Goal: Find specific page/section: Find specific page/section

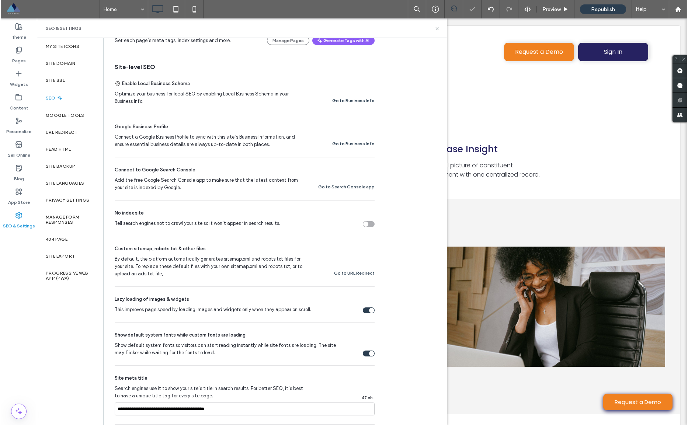
scroll to position [485, 0]
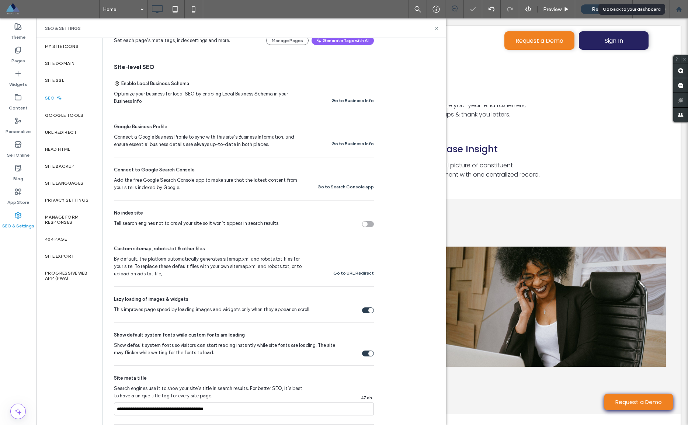
click at [379, 9] on use at bounding box center [679, 9] width 6 height 6
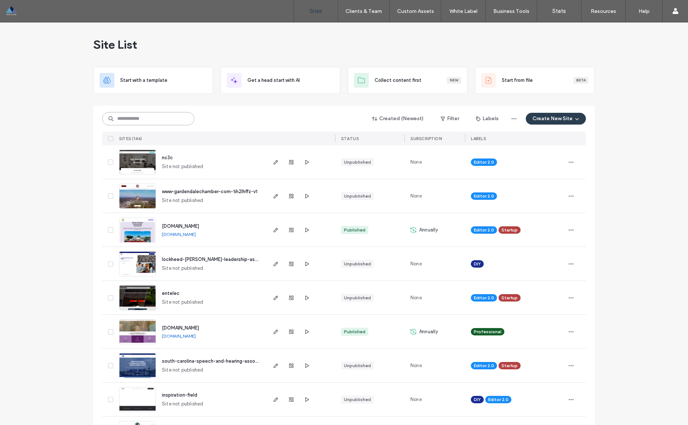
click at [142, 125] on input at bounding box center [148, 118] width 92 height 13
type input "*******"
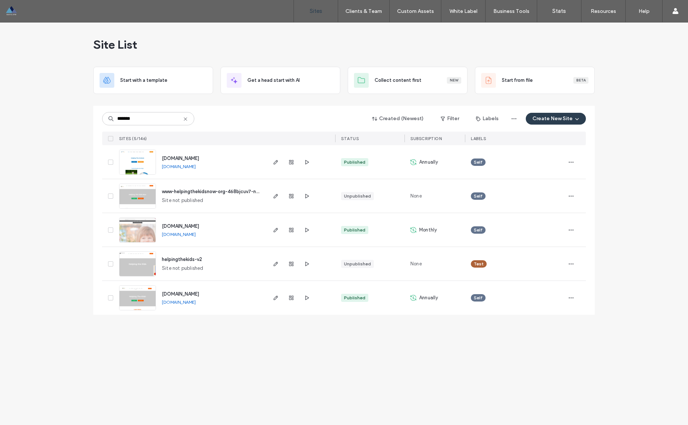
click at [199, 296] on span "www.helpingthekidsnow.org" at bounding box center [180, 294] width 37 height 6
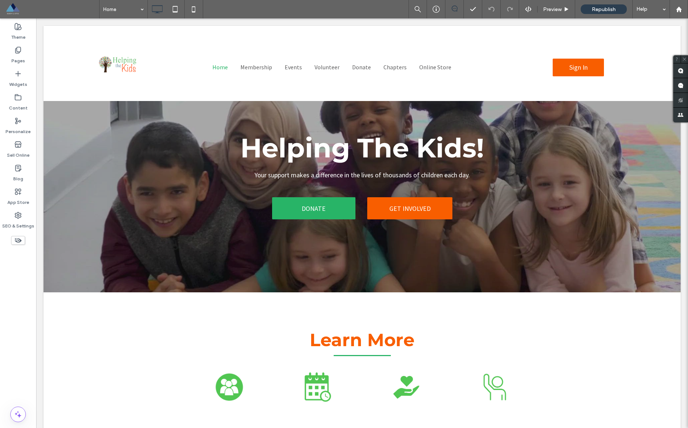
click at [303, 10] on div "Home Preview Republish Help" at bounding box center [393, 9] width 589 height 18
click at [558, 7] on span "Preview" at bounding box center [552, 9] width 18 height 6
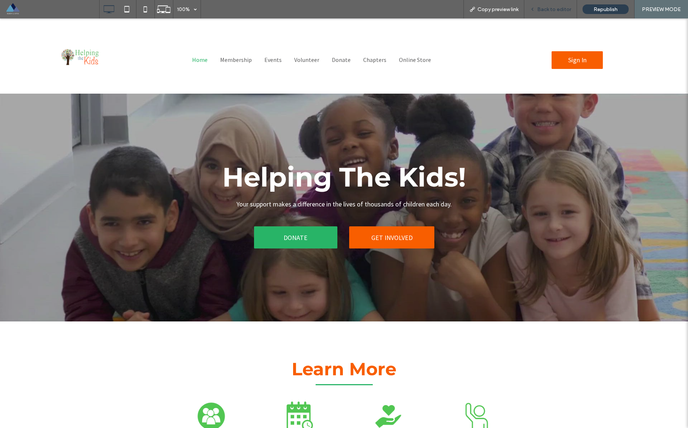
click at [550, 13] on div "Back to editor" at bounding box center [551, 9] width 53 height 18
click at [562, 10] on span "Back to editor" at bounding box center [555, 9] width 34 height 6
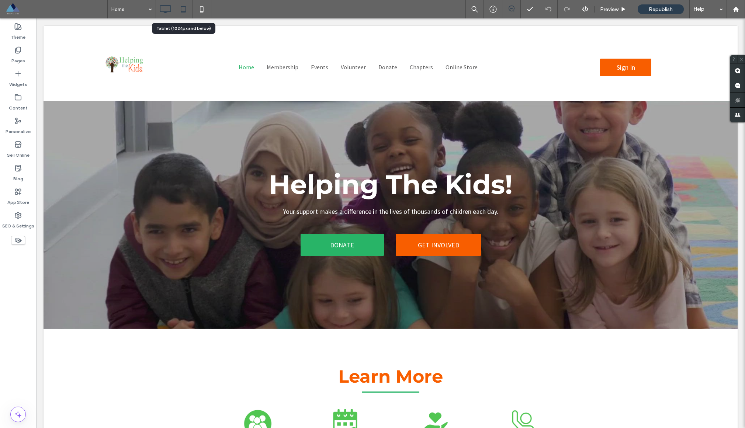
click at [180, 8] on icon at bounding box center [183, 9] width 15 height 15
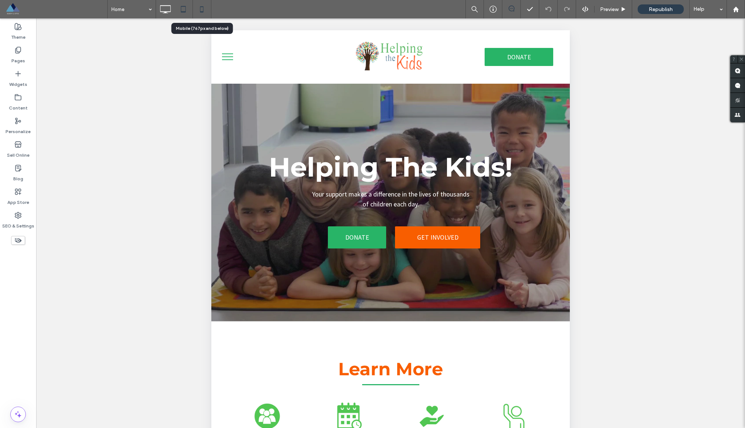
click at [198, 11] on icon at bounding box center [201, 9] width 15 height 15
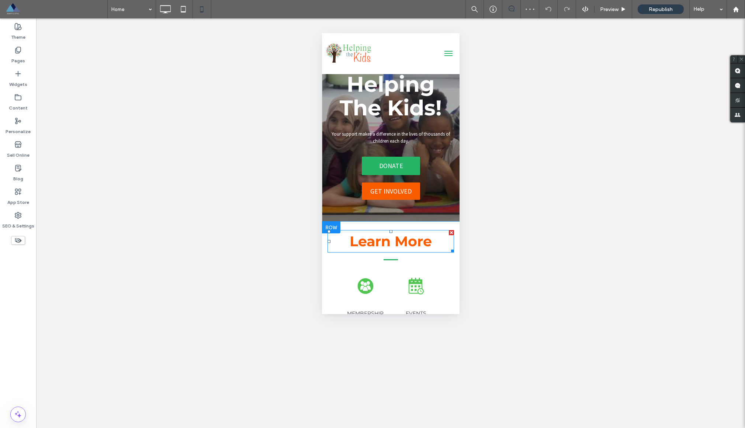
scroll to position [29, 0]
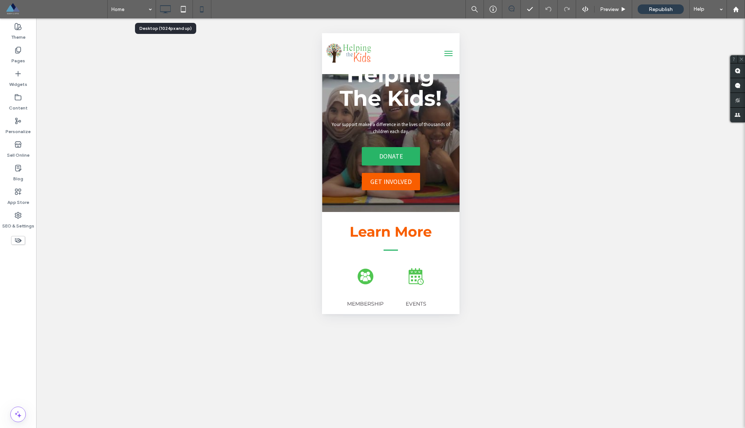
click at [159, 2] on icon at bounding box center [165, 9] width 15 height 15
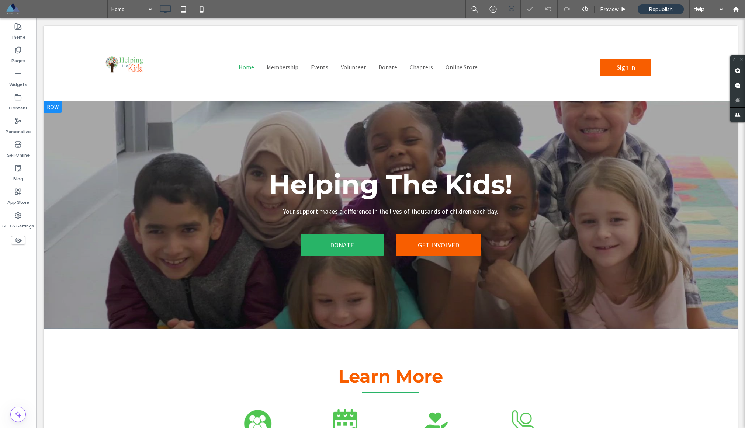
scroll to position [0, 0]
click at [27, 51] on div "Pages" at bounding box center [18, 56] width 36 height 24
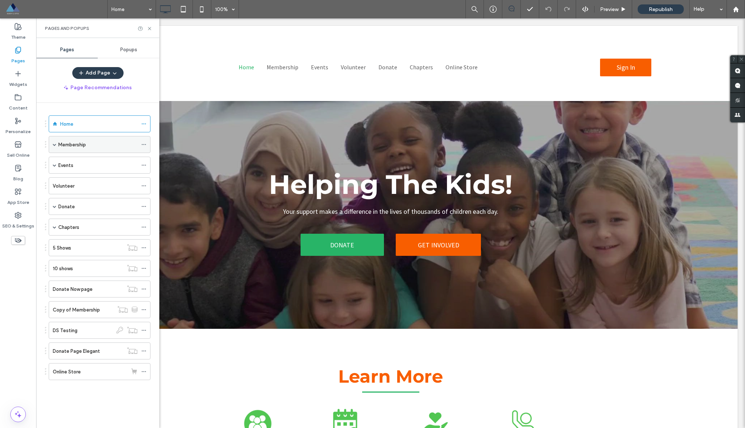
click at [51, 144] on div "Membership" at bounding box center [100, 144] width 102 height 17
click at [53, 144] on span at bounding box center [55, 145] width 4 height 4
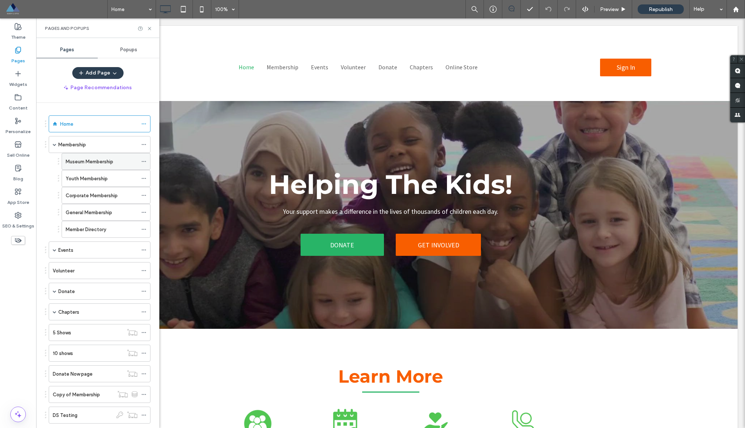
click at [120, 164] on div "Museum Membership" at bounding box center [102, 162] width 72 height 8
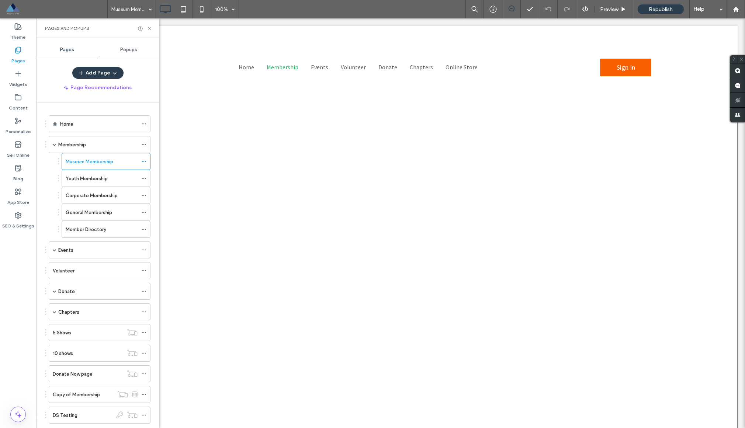
scroll to position [43, 0]
click at [68, 248] on label "Events" at bounding box center [65, 250] width 15 height 13
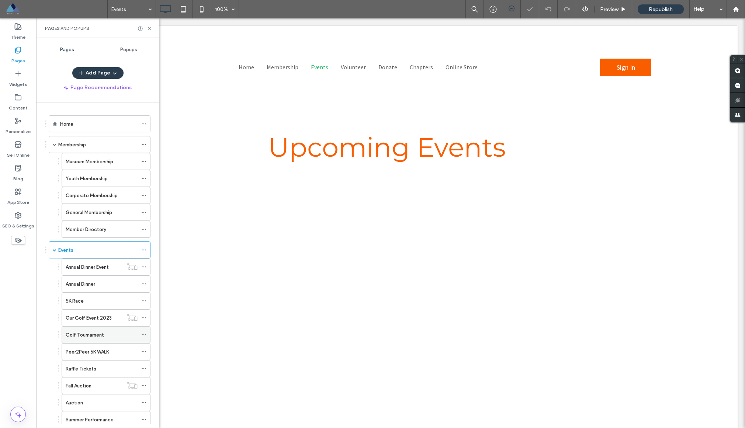
scroll to position [5, 0]
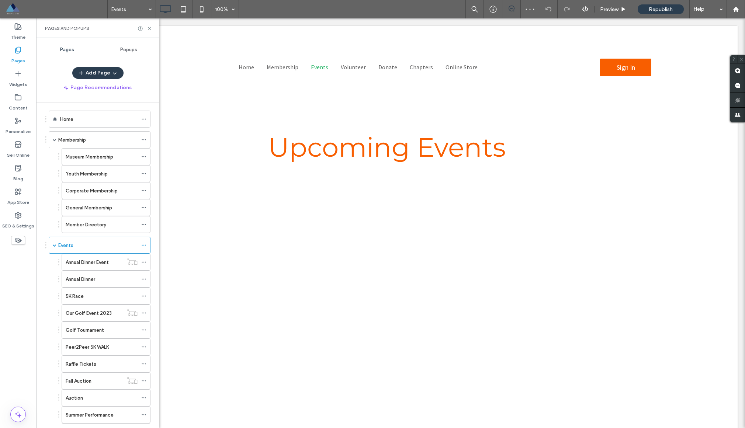
drag, startPoint x: 91, startPoint y: 331, endPoint x: 287, endPoint y: 339, distance: 195.7
click at [92, 330] on label "Golf Tournament" at bounding box center [85, 330] width 38 height 13
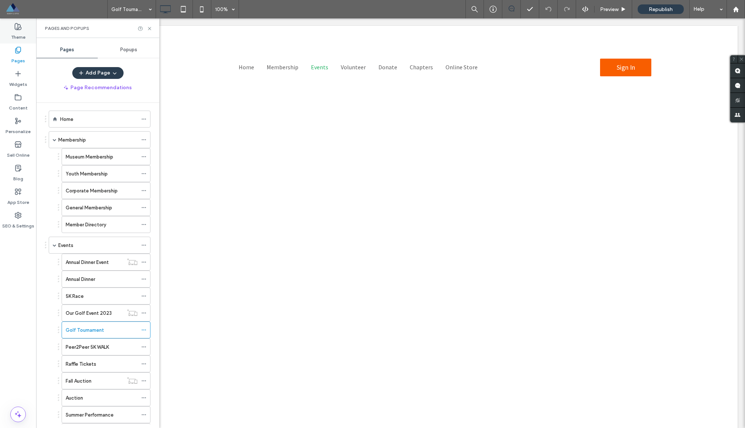
click at [14, 35] on label "Theme" at bounding box center [18, 35] width 14 height 10
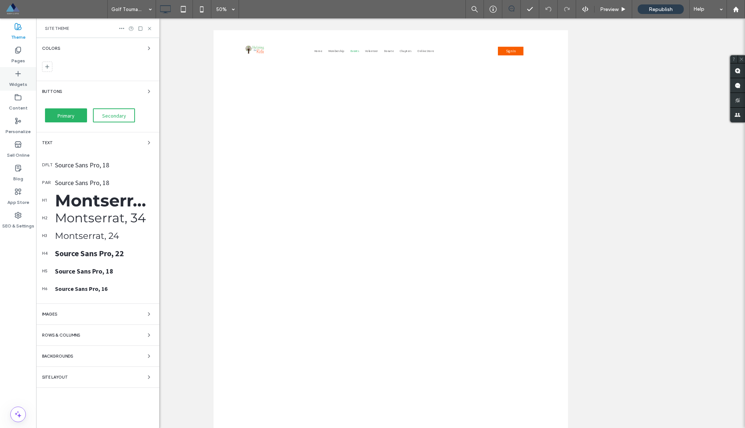
click at [24, 75] on div "Widgets" at bounding box center [18, 79] width 36 height 24
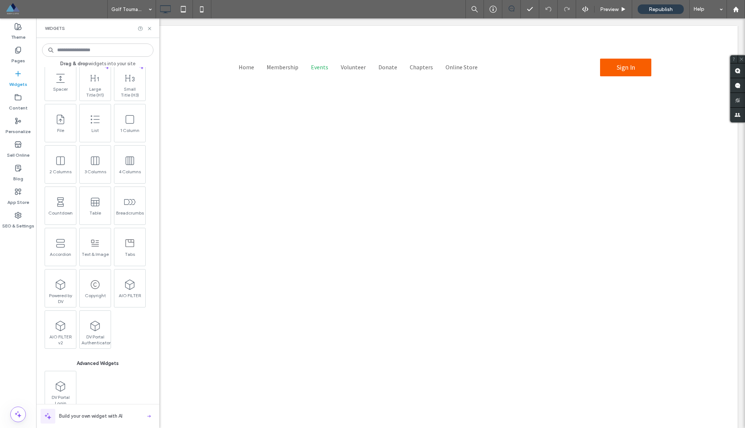
scroll to position [289, 0]
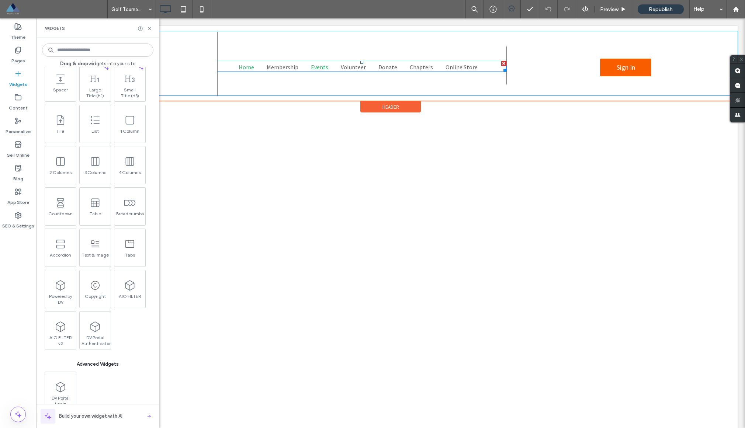
click at [247, 64] on span "Home" at bounding box center [246, 66] width 15 height 7
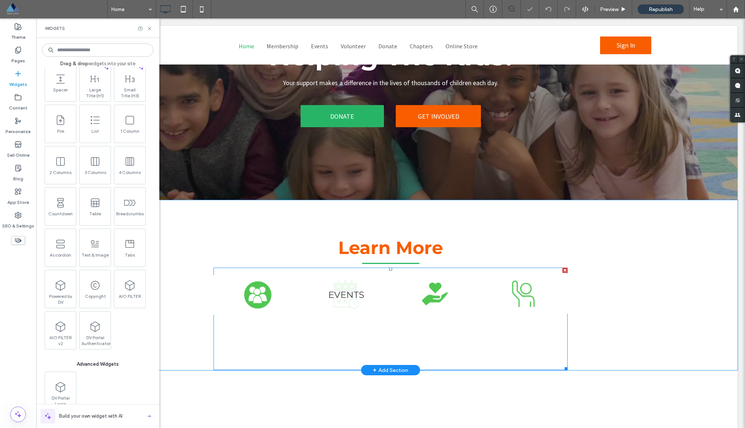
scroll to position [92, 0]
click at [342, 299] on link at bounding box center [346, 296] width 89 height 40
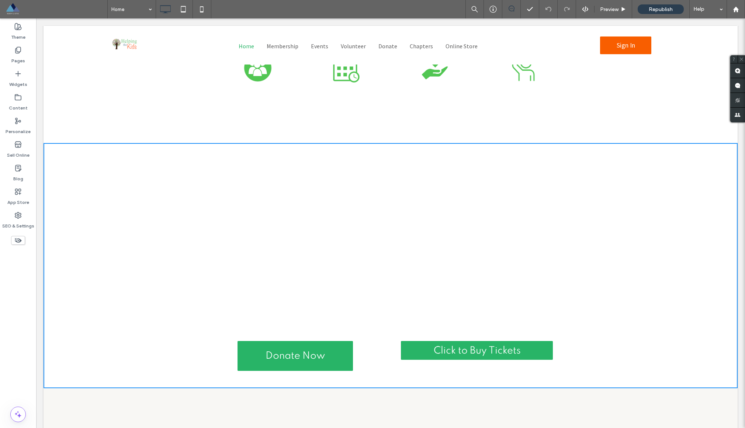
scroll to position [517, 0]
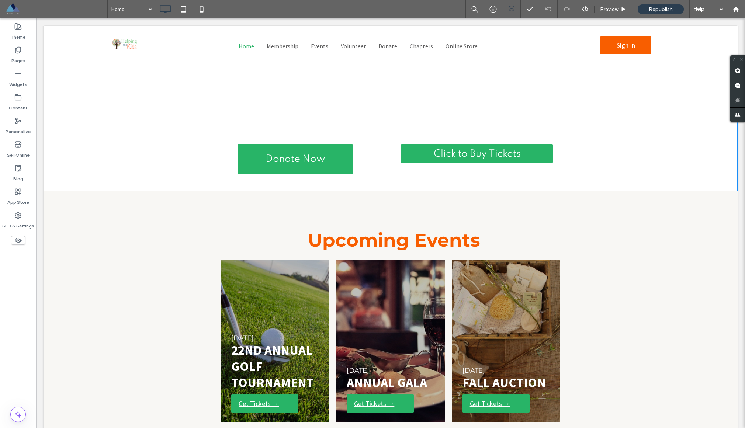
click at [268, 334] on link at bounding box center [275, 341] width 115 height 172
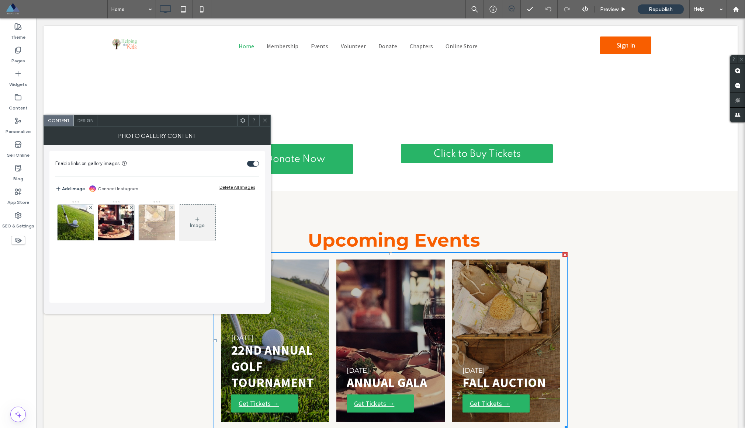
click at [166, 234] on img at bounding box center [157, 223] width 54 height 36
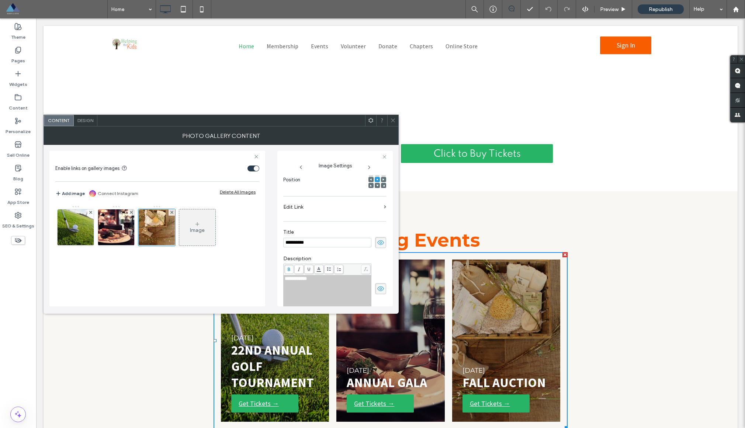
scroll to position [0, 0]
click at [395, 121] on icon at bounding box center [393, 121] width 6 height 6
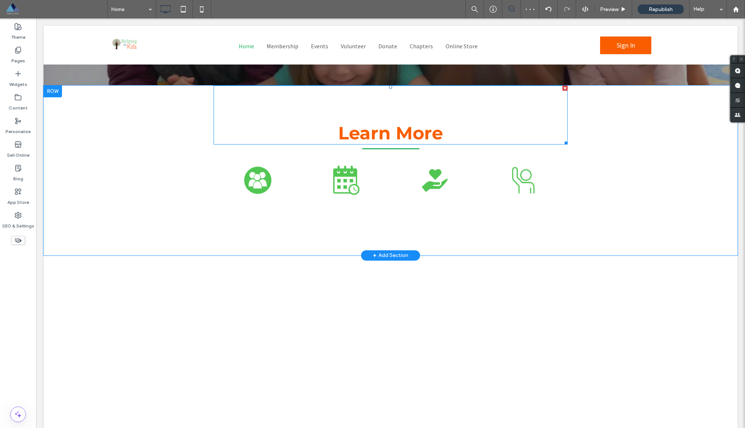
scroll to position [203, 0]
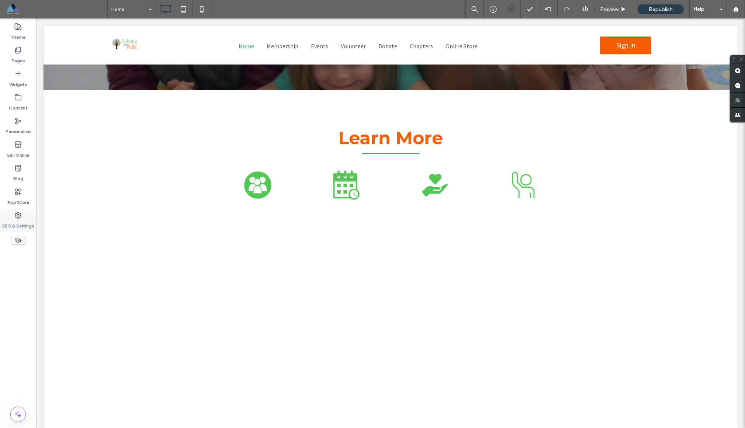
click at [30, 218] on div "SEO & Settings" at bounding box center [18, 221] width 36 height 24
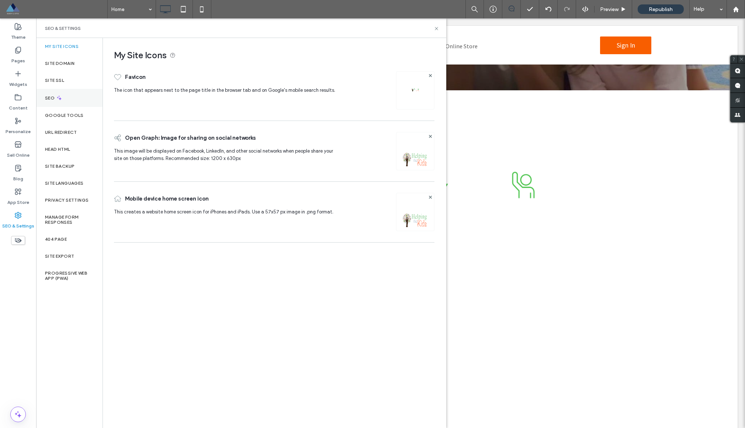
click at [68, 92] on div "SEO" at bounding box center [69, 98] width 66 height 18
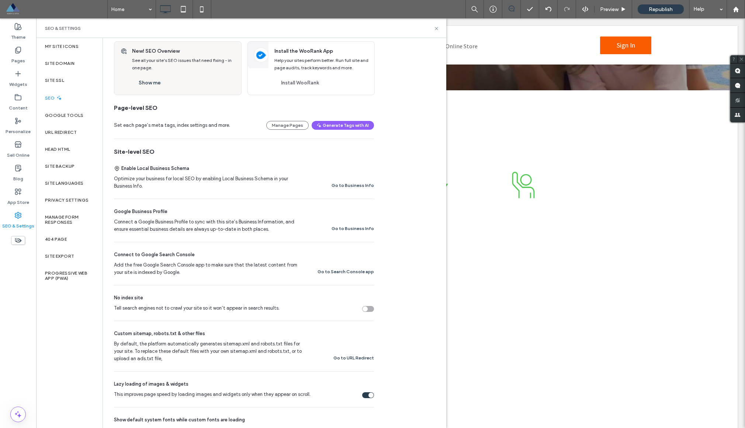
scroll to position [43, 0]
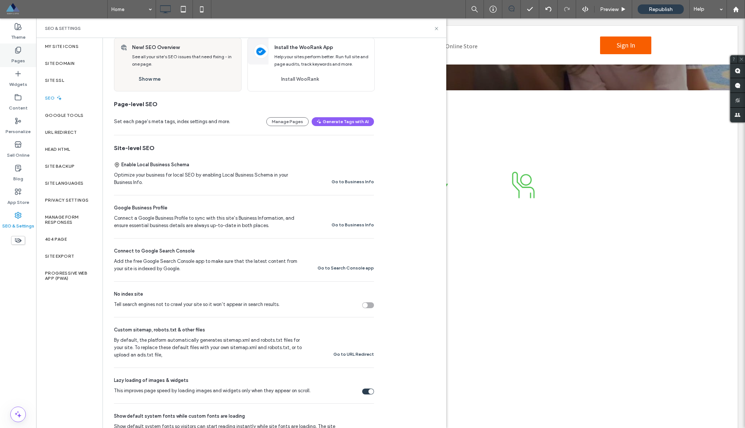
click at [24, 58] on label "Pages" at bounding box center [18, 59] width 14 height 10
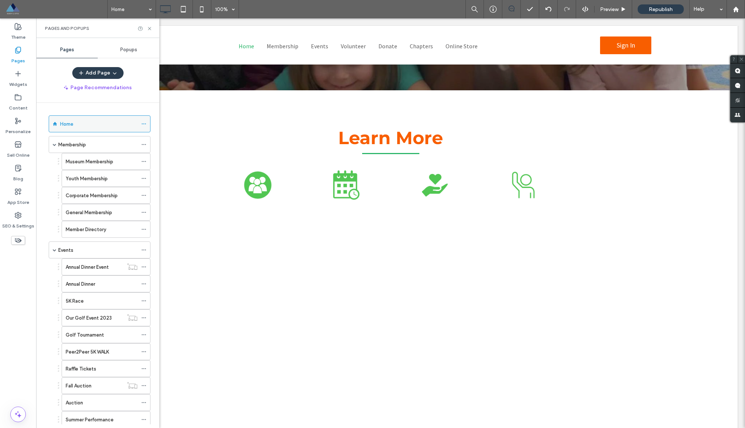
click at [141, 122] on icon at bounding box center [143, 123] width 5 height 5
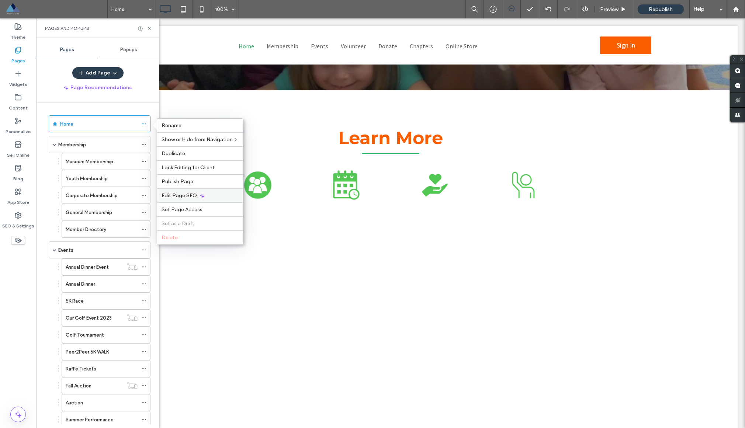
click at [184, 196] on span "Edit Page SEO" at bounding box center [179, 196] width 35 height 6
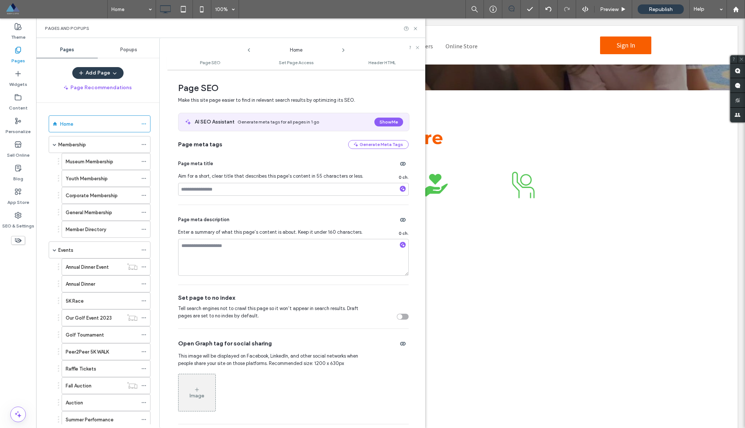
click at [238, 183] on div at bounding box center [293, 189] width 231 height 13
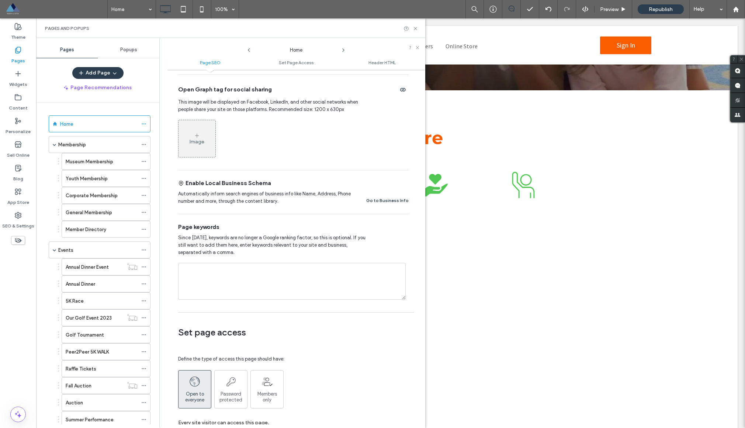
scroll to position [255, 0]
click at [415, 28] on use at bounding box center [415, 28] width 3 height 3
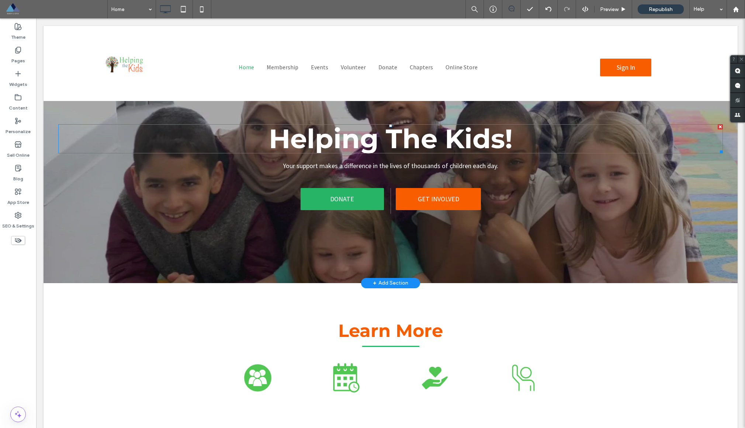
scroll to position [0, 0]
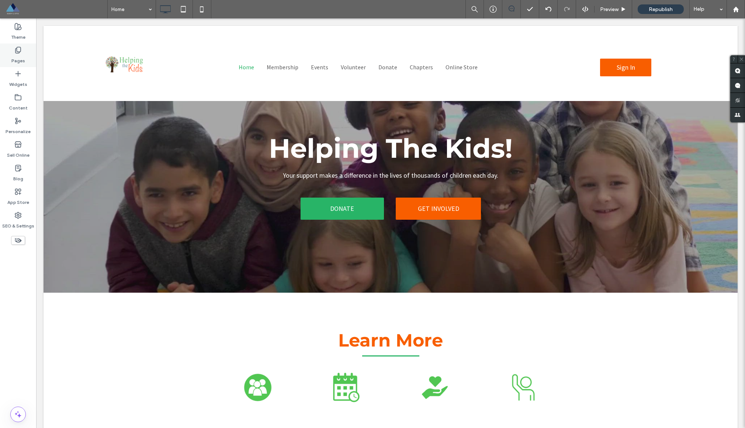
click at [23, 56] on label "Pages" at bounding box center [18, 59] width 14 height 10
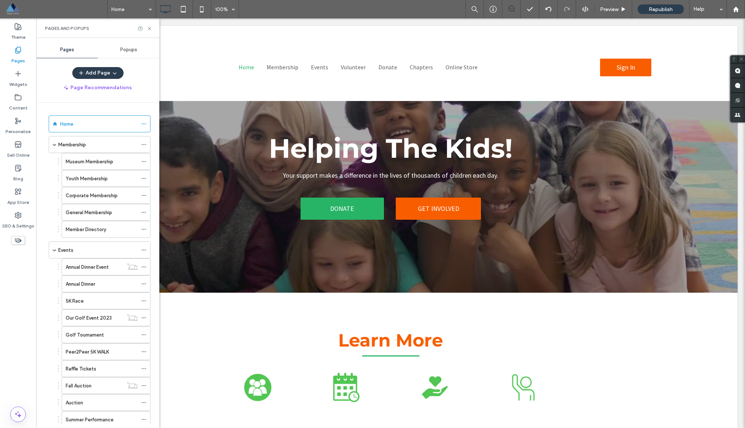
click at [23, 56] on label "Pages" at bounding box center [18, 59] width 14 height 10
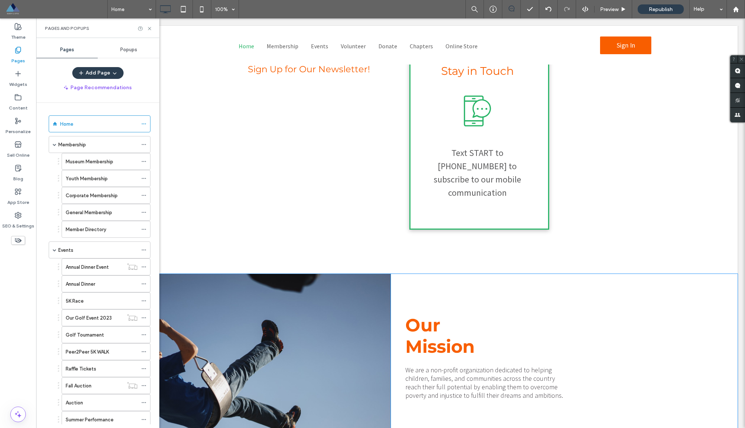
scroll to position [1169, 0]
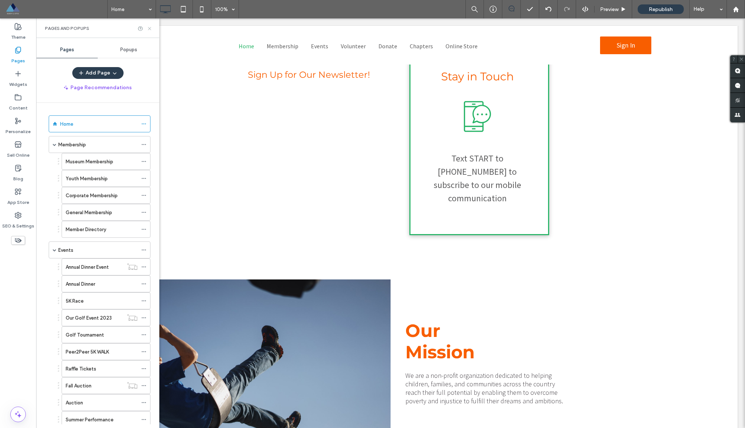
click at [148, 29] on icon at bounding box center [150, 29] width 6 height 6
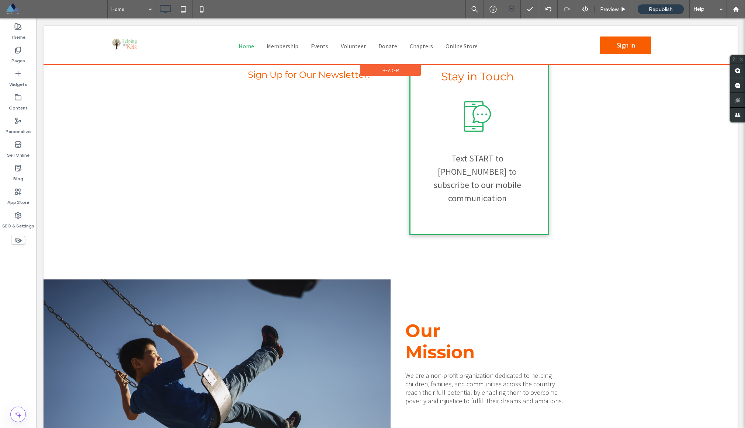
click at [320, 47] on div at bounding box center [391, 45] width 694 height 39
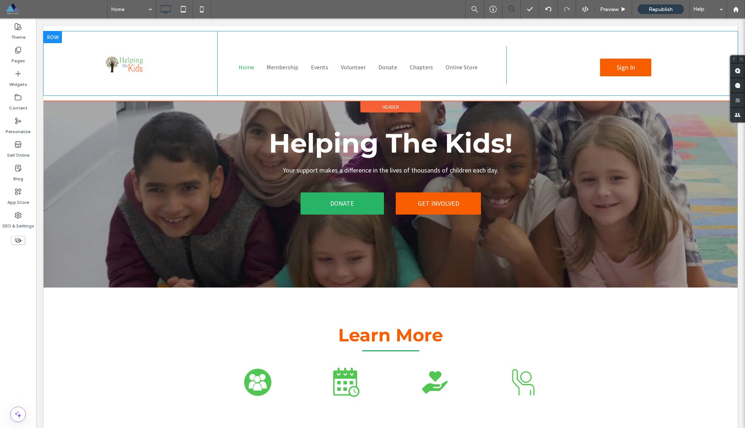
scroll to position [0, 0]
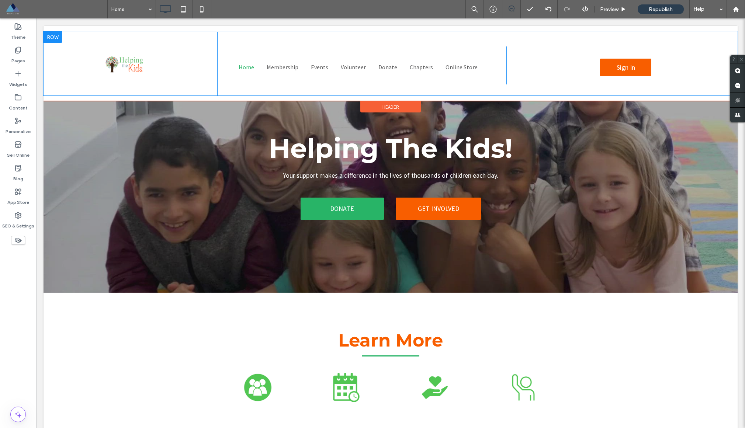
click at [320, 47] on div "${text} Home Membership Museum Membership Youth Membership Corporate Membership…" at bounding box center [361, 65] width 289 height 38
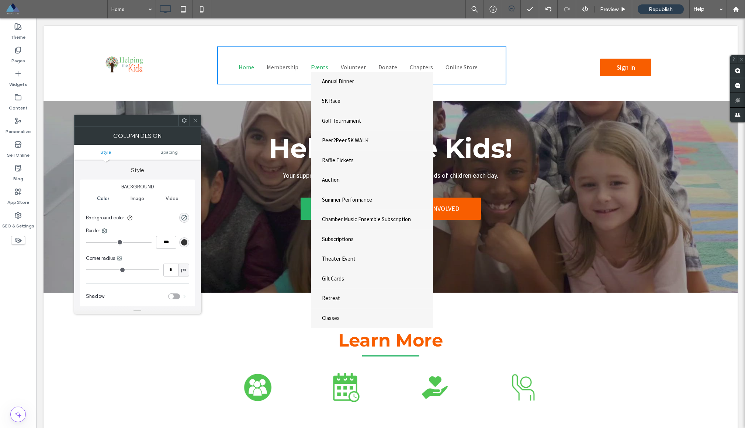
click at [318, 65] on span "Events" at bounding box center [319, 66] width 17 height 7
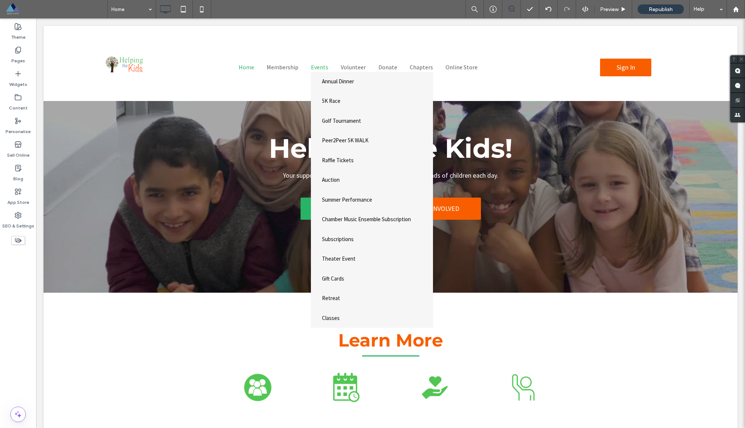
click at [318, 65] on div at bounding box center [372, 214] width 745 height 428
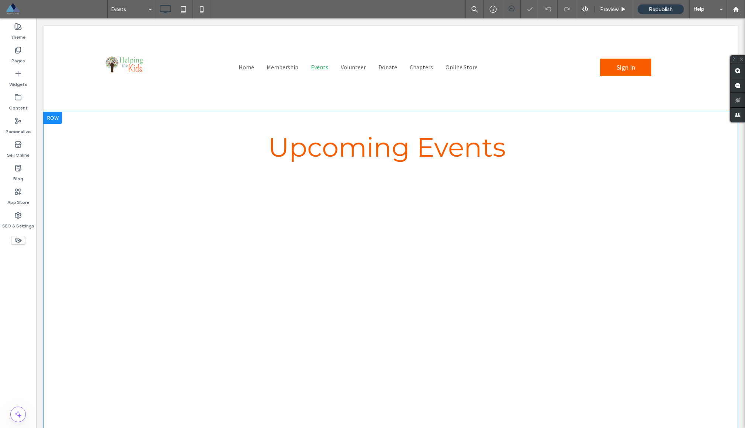
click at [637, 236] on div "Upcoming Events We'd love to see you at some of our upcoming events. Click on t…" at bounding box center [391, 342] width 694 height 461
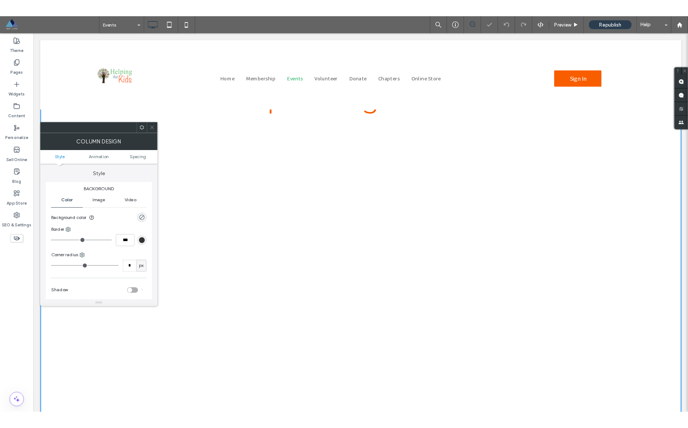
scroll to position [67, 0]
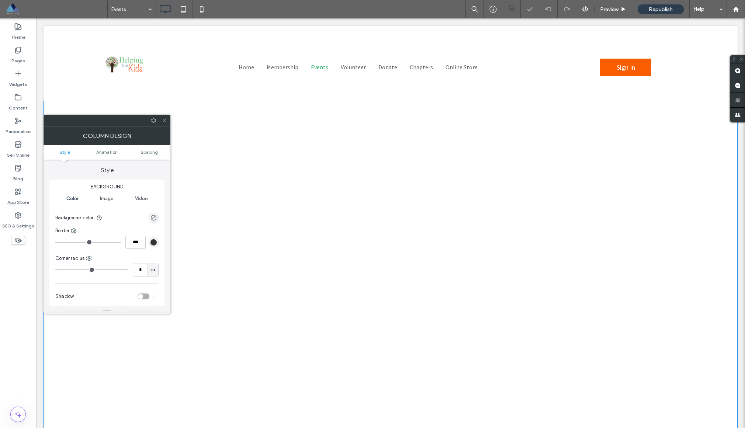
click at [165, 123] on icon at bounding box center [165, 121] width 6 height 6
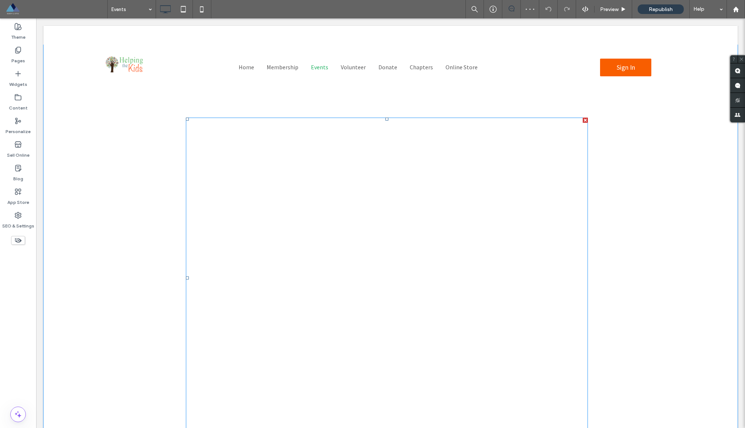
click at [409, 265] on span at bounding box center [387, 278] width 402 height 321
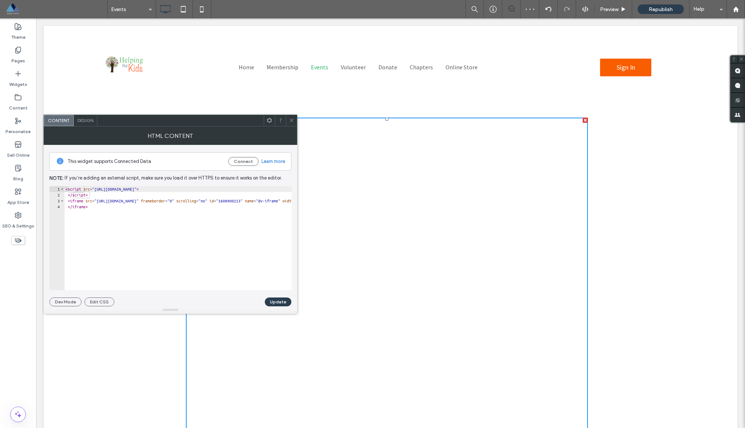
click at [290, 118] on icon at bounding box center [292, 121] width 6 height 6
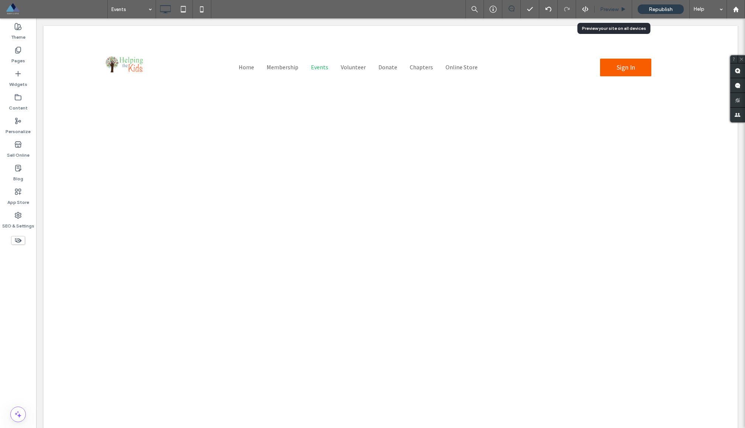
click at [608, 4] on div "Preview" at bounding box center [614, 9] width 38 height 18
click at [608, 9] on span "Preview" at bounding box center [609, 9] width 18 height 6
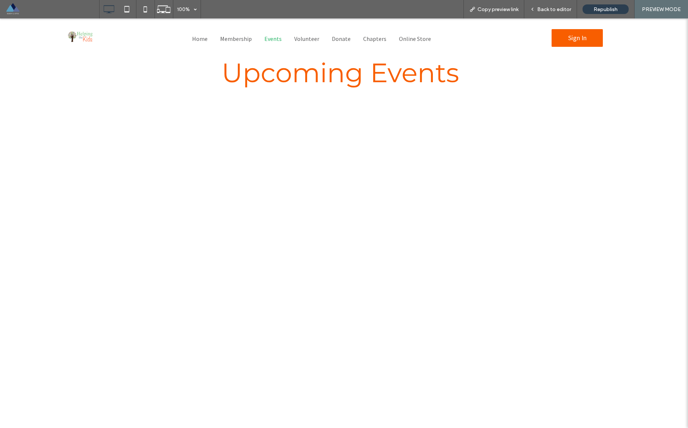
scroll to position [353, 0]
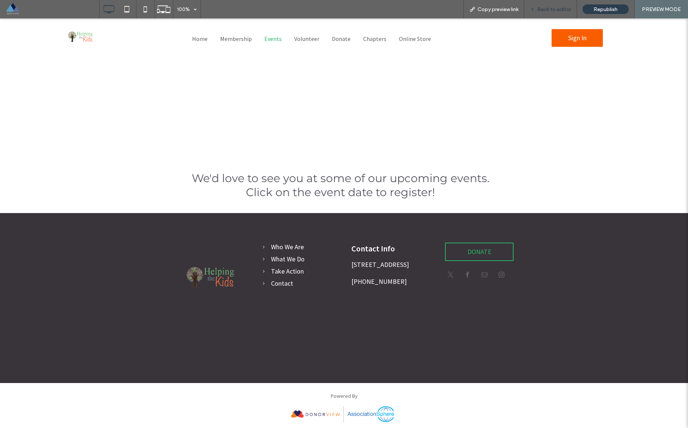
click at [551, 4] on div "Back to editor" at bounding box center [551, 9] width 53 height 18
click at [550, 3] on div "Back to editor" at bounding box center [551, 9] width 53 height 18
click at [550, 11] on span "Back to editor" at bounding box center [555, 9] width 34 height 6
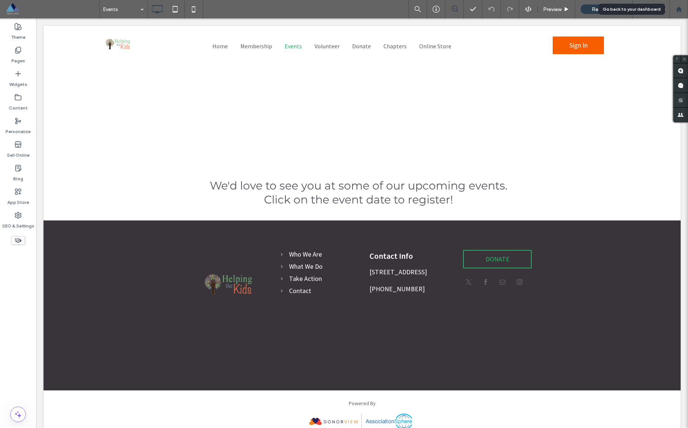
click at [675, 10] on div at bounding box center [679, 9] width 18 height 6
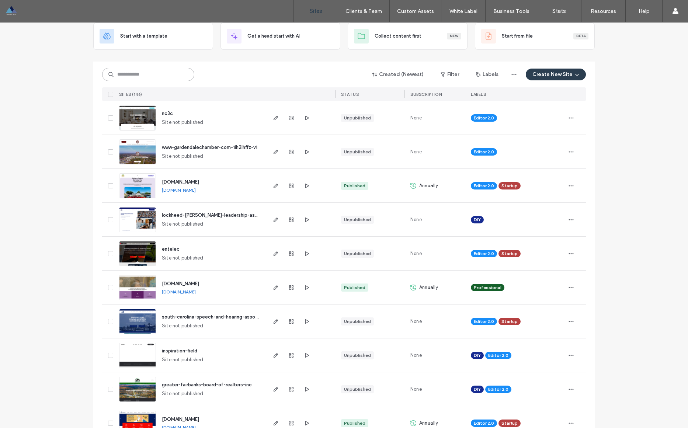
scroll to position [46, 0]
